Goal: Communication & Community: Answer question/provide support

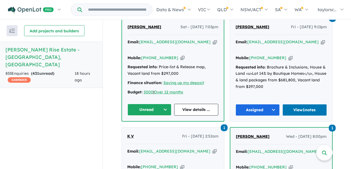
scroll to position [243, 0]
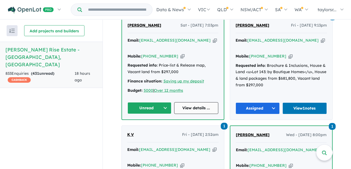
click at [194, 102] on link "View details ..." at bounding box center [196, 108] width 44 height 12
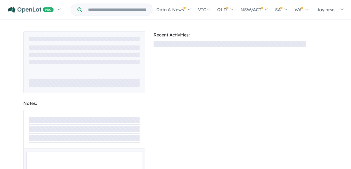
scroll to position [13, 0]
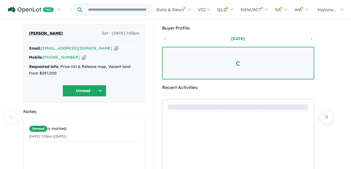
click at [100, 90] on button "Unread" at bounding box center [85, 91] width 44 height 12
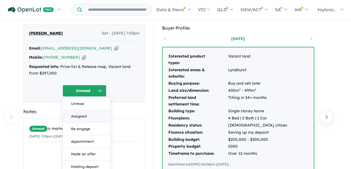
click at [84, 115] on button "Assigned" at bounding box center [87, 116] width 48 height 13
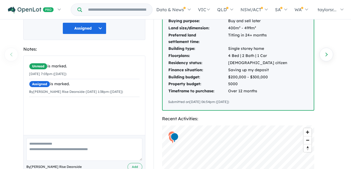
scroll to position [89, 0]
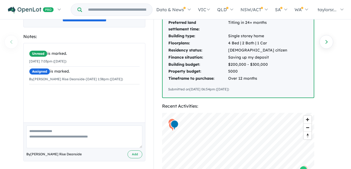
click at [47, 136] on textarea at bounding box center [84, 137] width 116 height 23
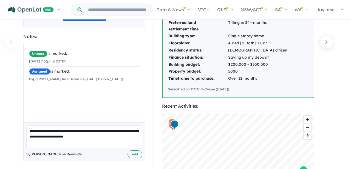
paste textarea "**********"
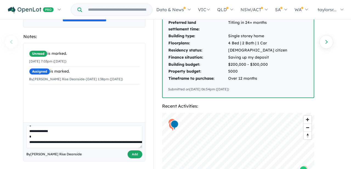
type textarea "**********"
click at [132, 155] on button "Add" at bounding box center [135, 155] width 15 height 8
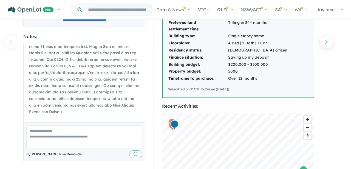
scroll to position [0, 0]
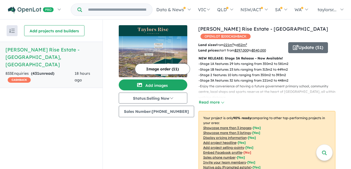
scroll to position [243, 0]
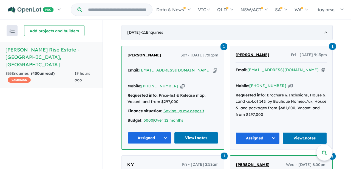
scroll to position [242, 0]
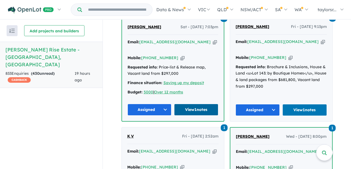
click at [199, 104] on link "View 1 notes" at bounding box center [196, 110] width 44 height 12
click at [188, 104] on link "View 1 notes" at bounding box center [196, 110] width 44 height 12
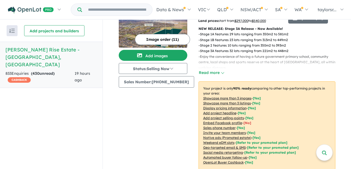
scroll to position [0, 0]
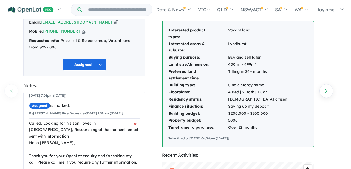
scroll to position [10, 0]
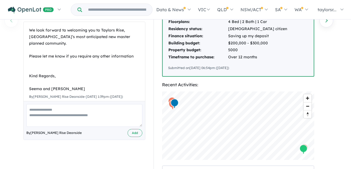
scroll to position [114, 0]
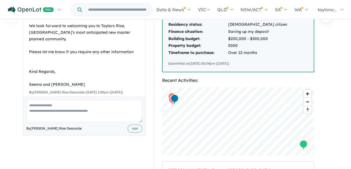
click at [100, 114] on textarea at bounding box center [84, 111] width 116 height 23
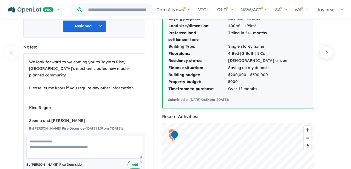
scroll to position [0, 0]
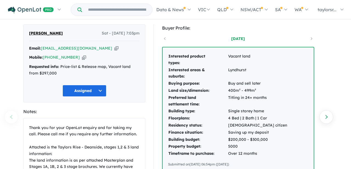
scroll to position [66, 0]
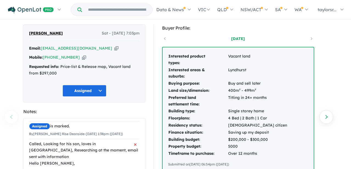
scroll to position [18, 0]
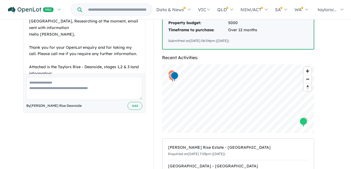
scroll to position [0, 0]
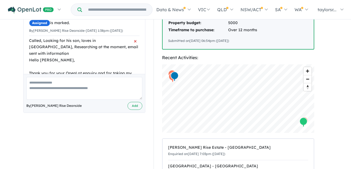
click at [77, 67] on div "Called, Looking for his son, loves in [GEOGRAPHIC_DATA], Researching at the mom…" at bounding box center [84, 158] width 111 height 241
click at [92, 88] on textarea at bounding box center [84, 88] width 116 height 23
click at [99, 63] on div "Called, Looking for his son, loves in [GEOGRAPHIC_DATA], Researching at the mom…" at bounding box center [84, 158] width 111 height 241
click at [135, 41] on span "×" at bounding box center [135, 41] width 3 height 10
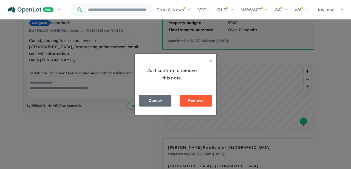
click at [195, 105] on button "Remove" at bounding box center [196, 101] width 32 height 12
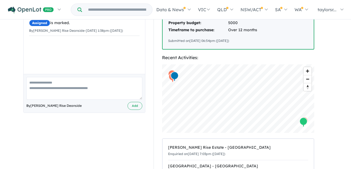
click at [68, 85] on textarea at bounding box center [84, 88] width 116 height 23
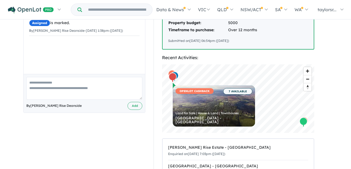
click at [75, 89] on textarea at bounding box center [84, 88] width 116 height 23
paste textarea "**********"
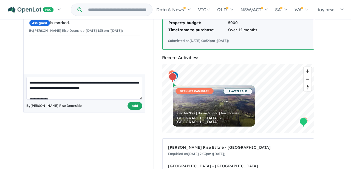
type textarea "**********"
click at [134, 108] on button "Add" at bounding box center [135, 106] width 15 height 8
